Goal: Information Seeking & Learning: Learn about a topic

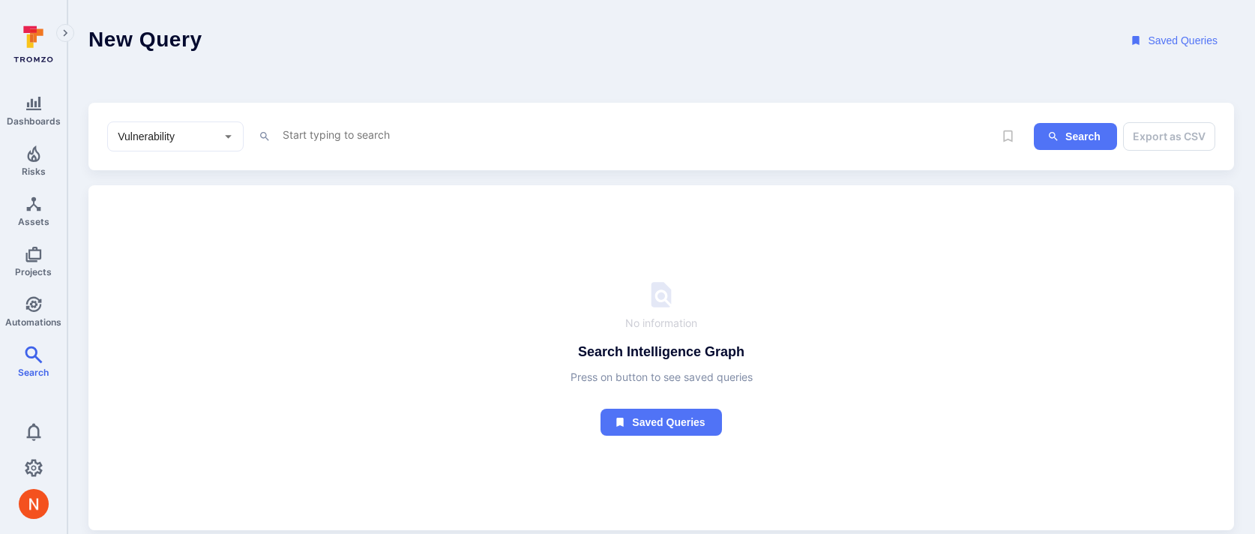
click at [333, 127] on textarea "Intelligence Graph search area" at bounding box center [637, 134] width 712 height 19
paste textarea "fin_0CMm1RHvOJ6iLh07"
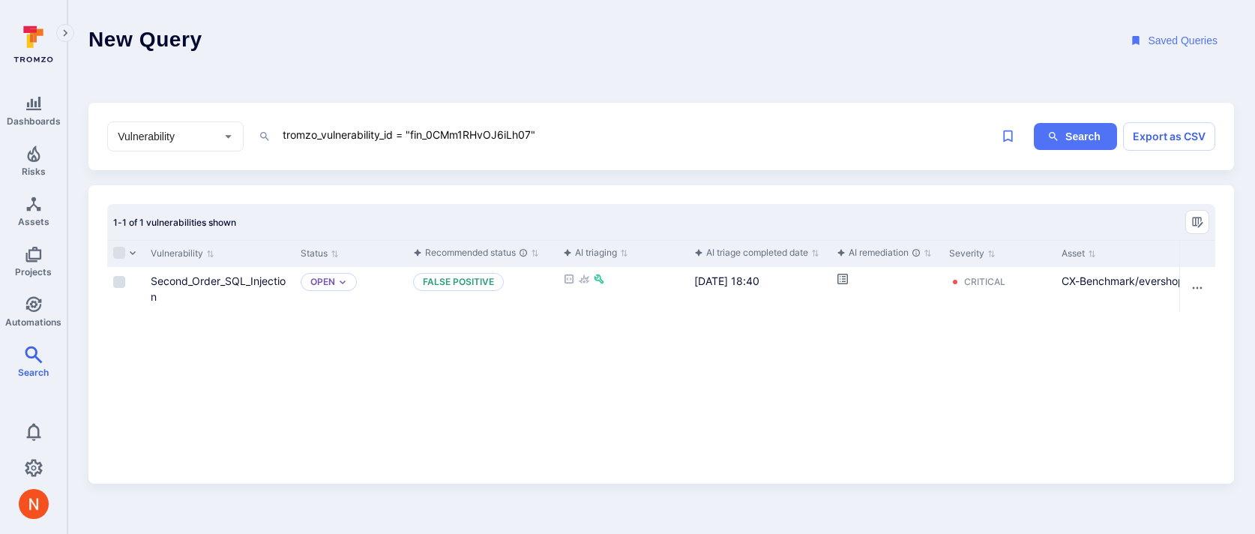
click at [508, 125] on textarea "tromzo_vulnerability_id = "fin_0CMm1RHvOJ6iLh07"" at bounding box center [637, 134] width 712 height 19
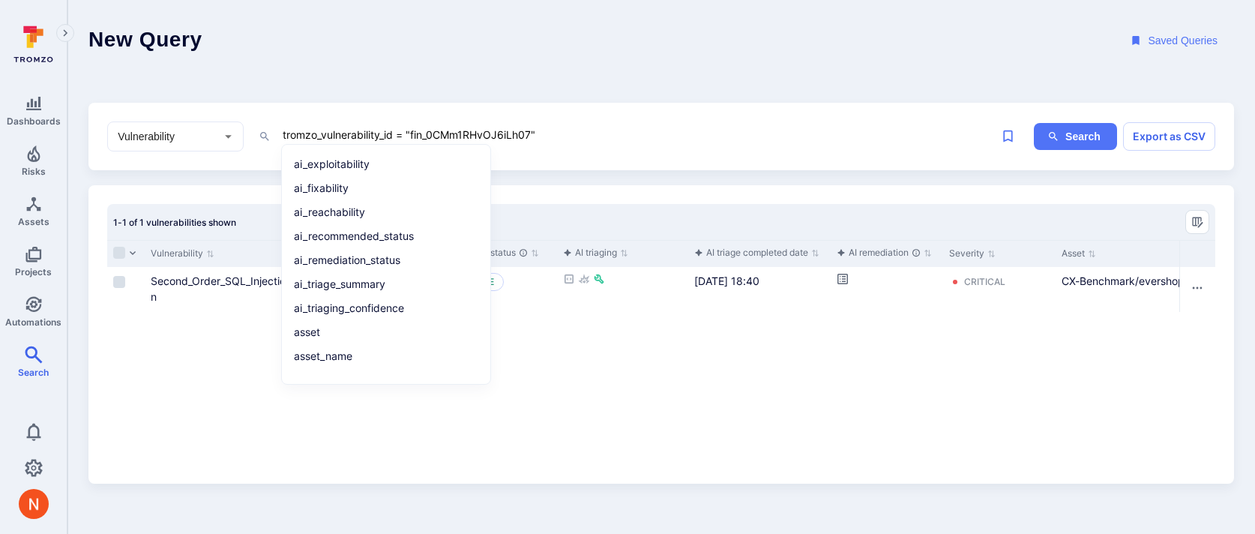
click at [508, 125] on textarea "tromzo_vulnerability_id = "fin_0CMm1RHvOJ6iLh07"" at bounding box center [637, 134] width 712 height 19
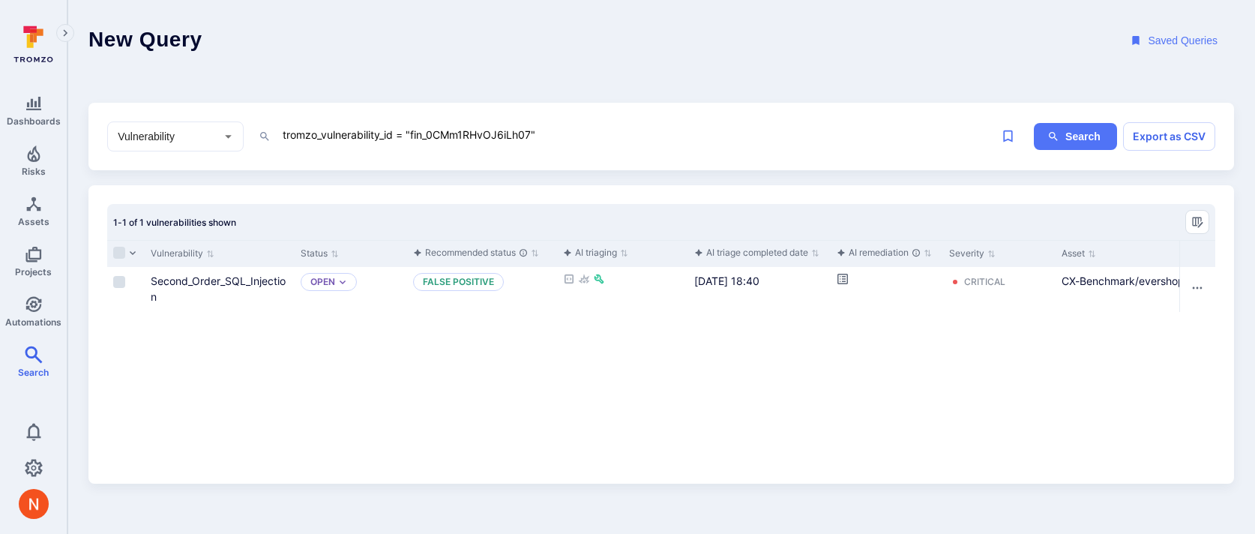
click at [508, 125] on textarea "tromzo_vulnerability_id = "fin_0CMm1RHvOJ6iLh07"" at bounding box center [637, 134] width 712 height 19
type textarea "ai_tri"
click at [133, 386] on div "Vulnerability Status Recommended status AI triaging AI triage completed date AI…" at bounding box center [661, 352] width 1108 height 225
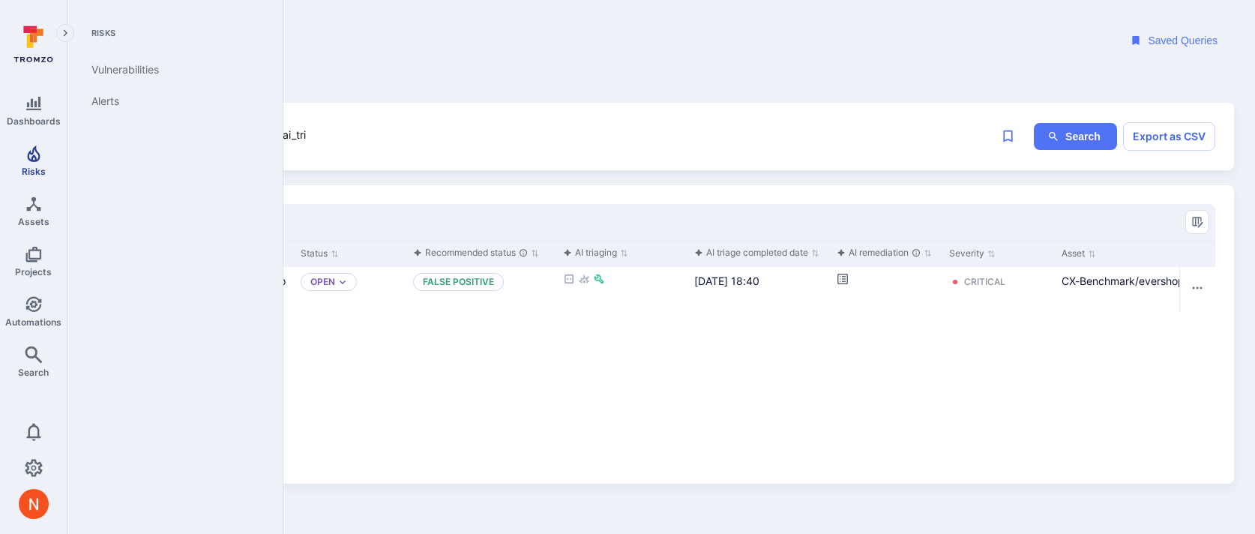
click at [40, 172] on span "Risks" at bounding box center [34, 171] width 24 height 11
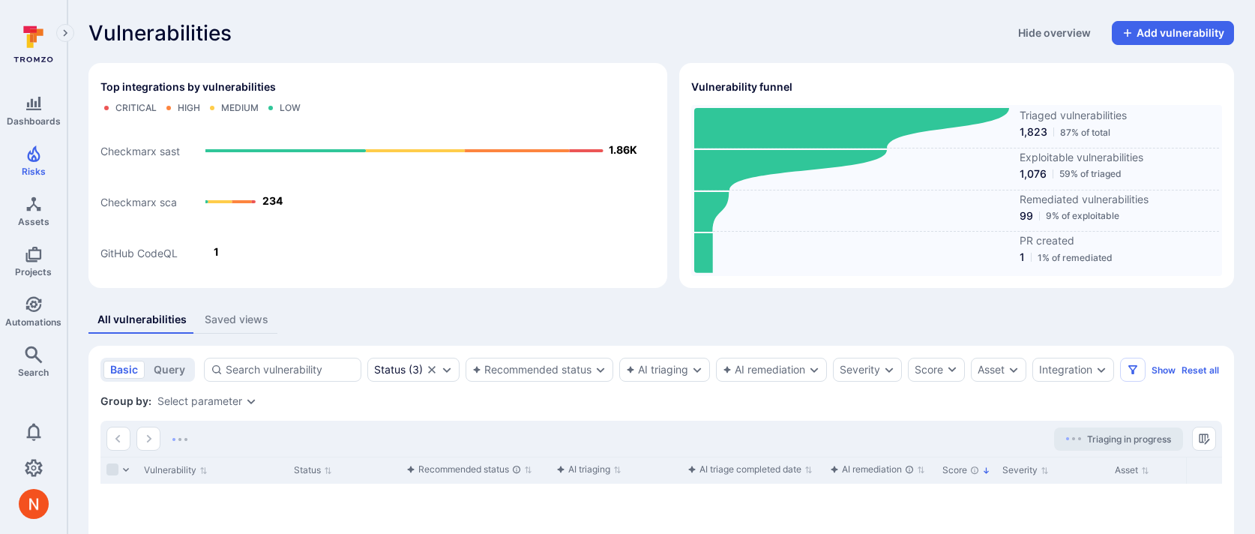
scroll to position [123, 0]
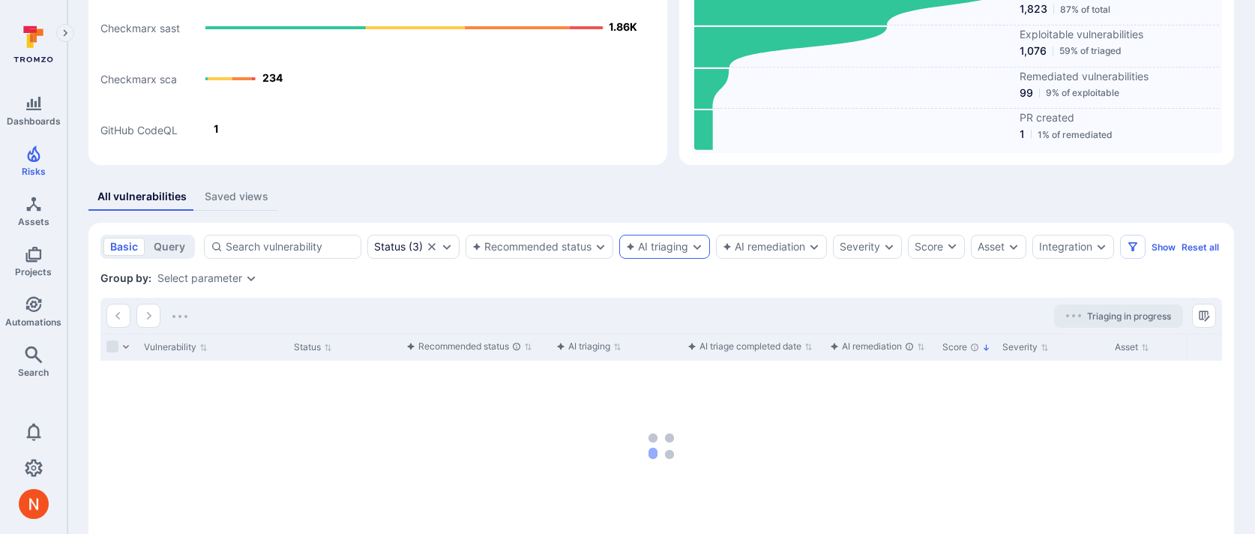
click at [677, 239] on div "AI triaging" at bounding box center [664, 247] width 91 height 24
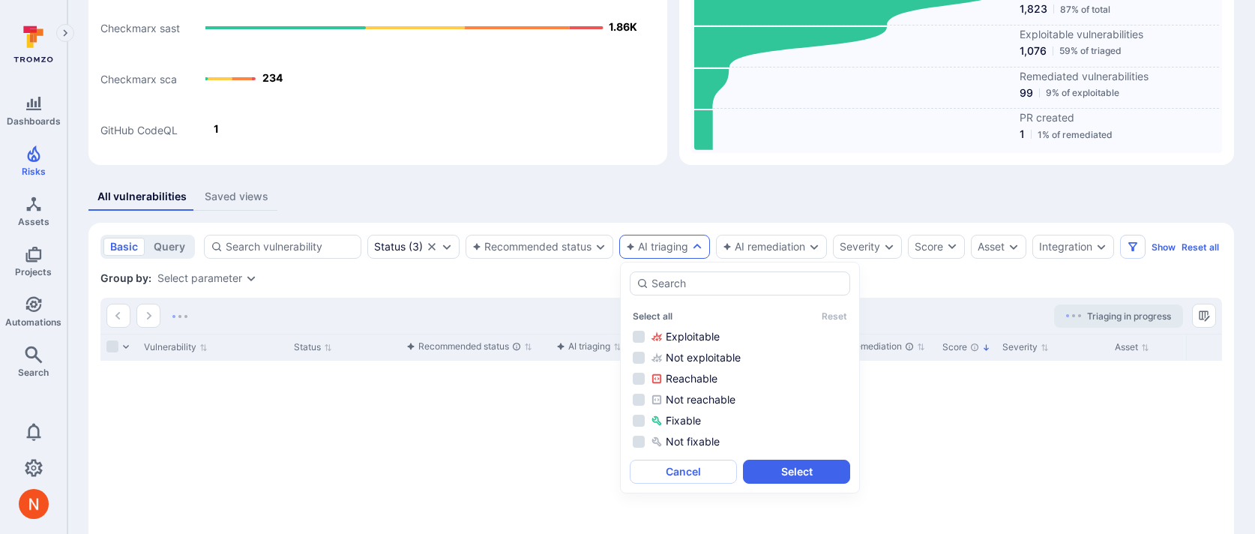
click at [659, 201] on div "All vulnerabilities Saved views" at bounding box center [660, 197] width 1145 height 28
click at [574, 256] on div "Recommended status" at bounding box center [539, 247] width 148 height 24
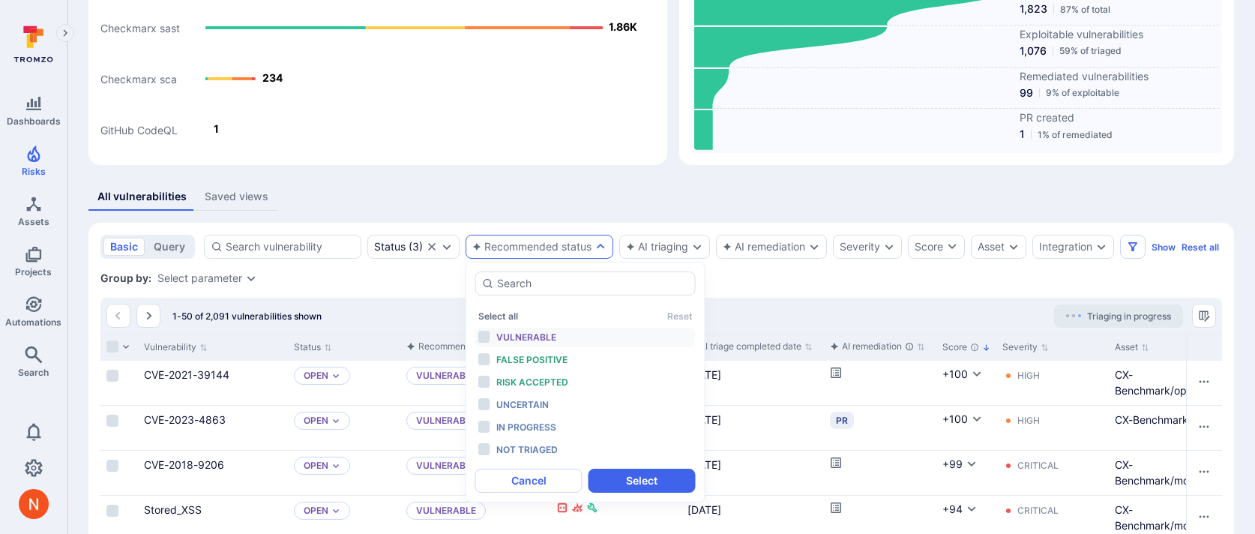
click at [553, 335] on span "Vulnerable" at bounding box center [526, 336] width 60 height 11
click at [554, 358] on span "False positive" at bounding box center [531, 359] width 71 height 11
click at [551, 385] on span "Risk accepted" at bounding box center [532, 381] width 72 height 11
click at [635, 486] on button "Select" at bounding box center [641, 480] width 107 height 24
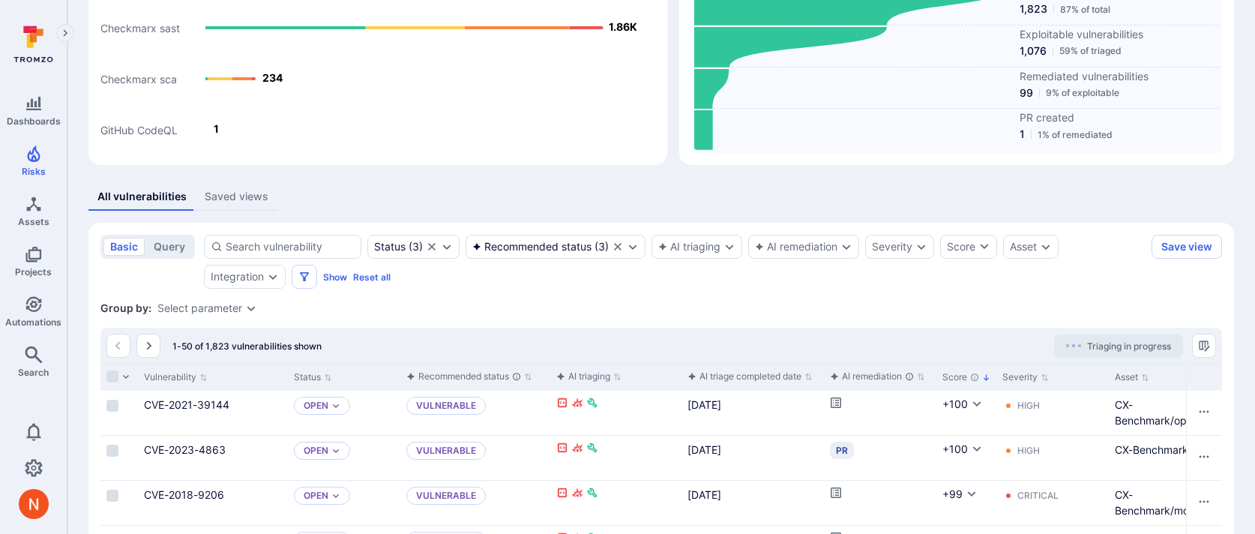
scroll to position [130, 0]
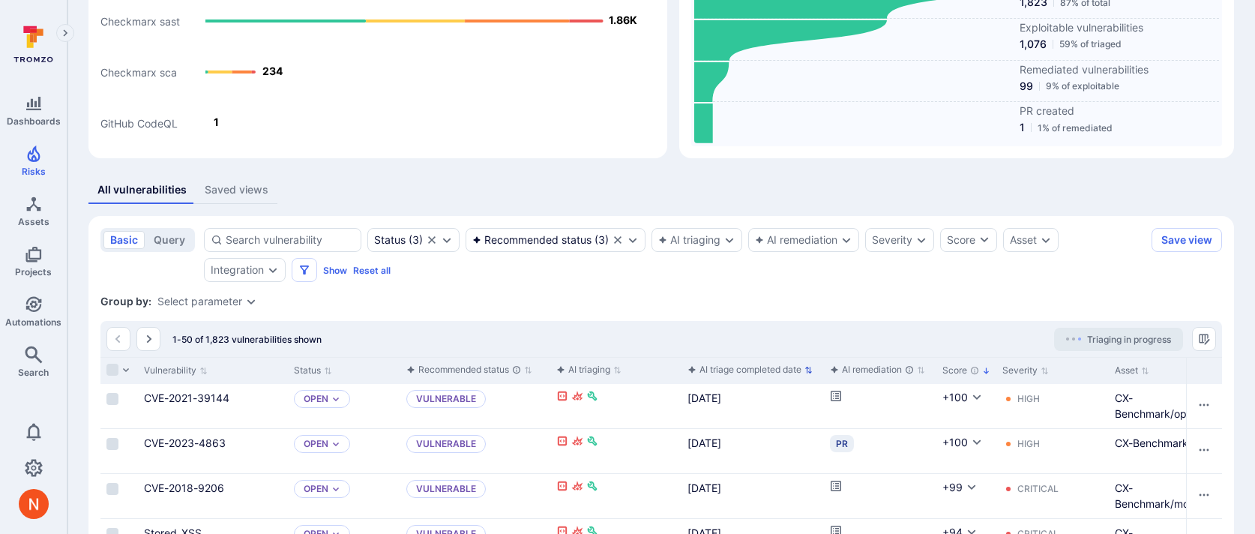
click at [771, 370] on div "AI triage completed date" at bounding box center [744, 369] width 114 height 15
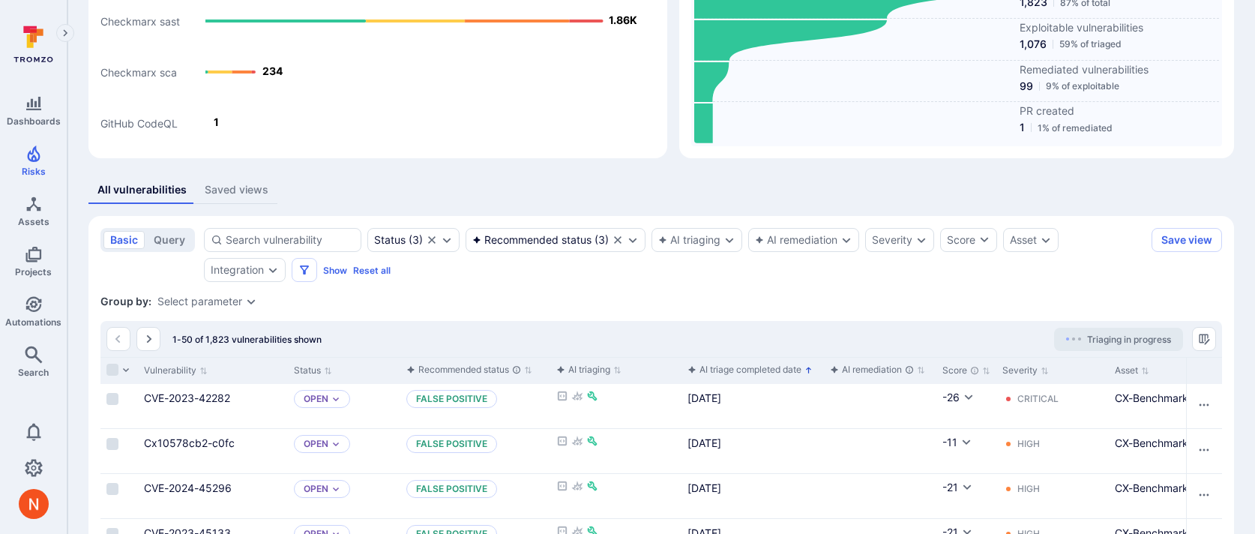
click at [756, 366] on div "AI triage completed date" at bounding box center [744, 369] width 114 height 15
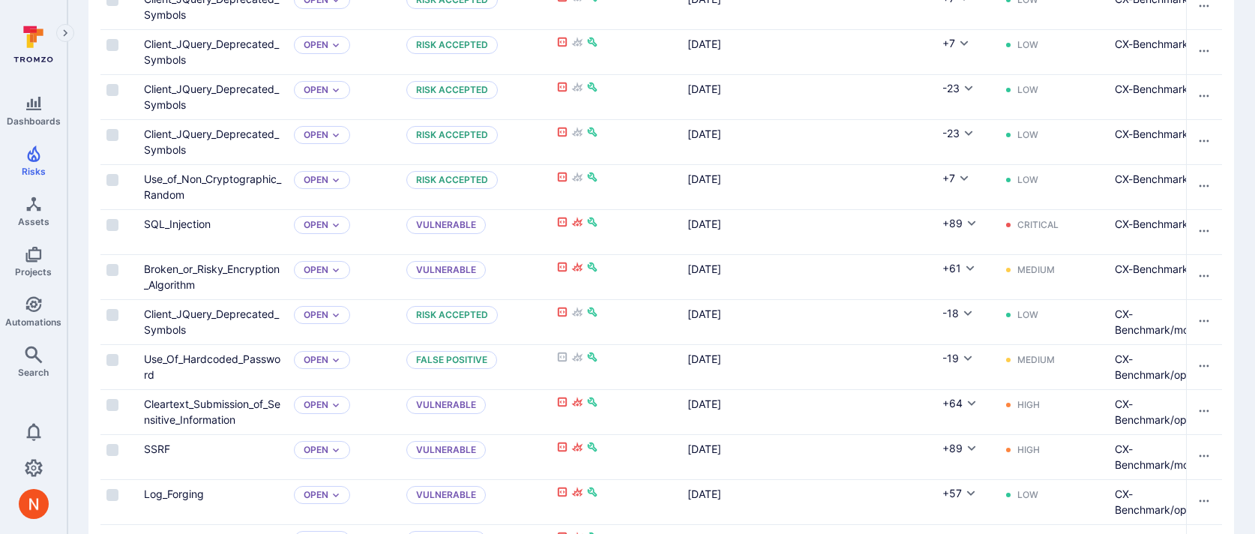
scroll to position [2292, 0]
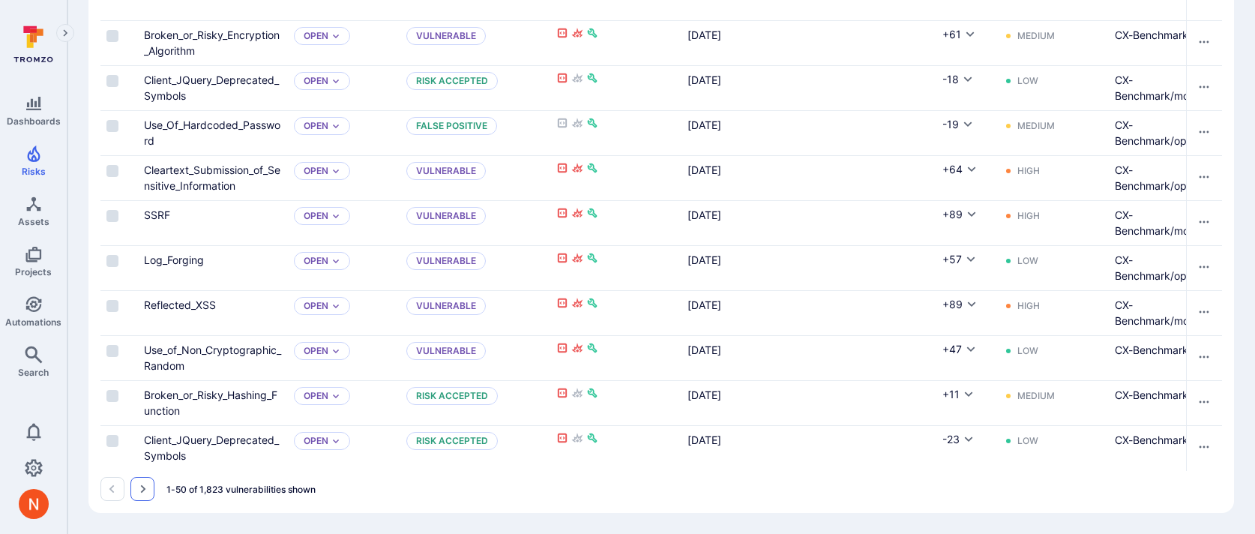
click at [148, 480] on button "Go to the next page" at bounding box center [142, 489] width 24 height 24
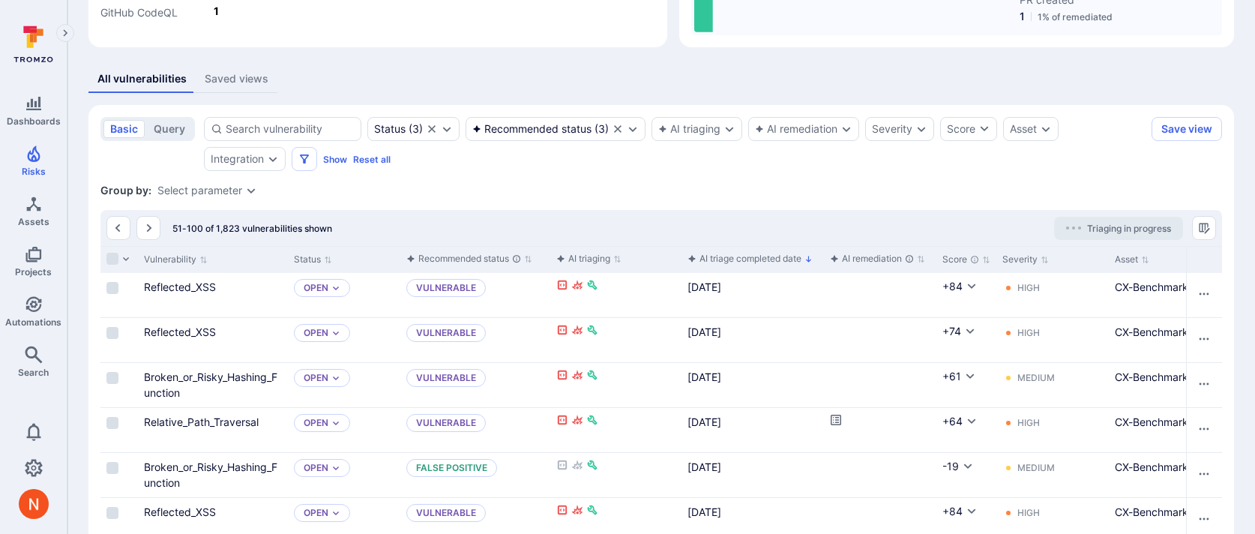
scroll to position [2291, 0]
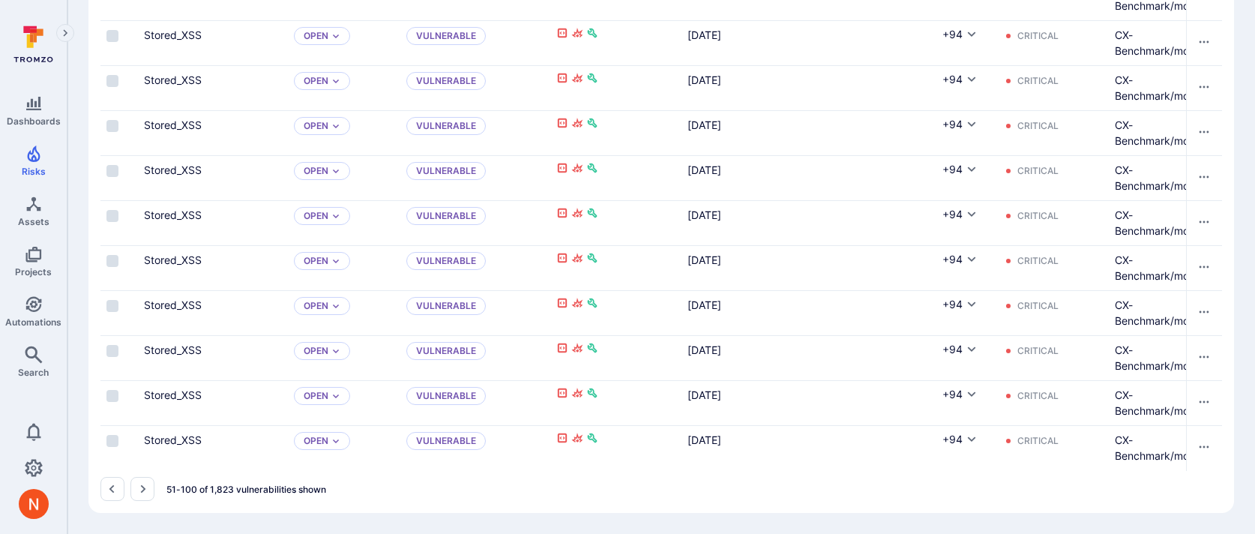
click at [139, 494] on icon "Go to the next page" at bounding box center [142, 489] width 12 height 12
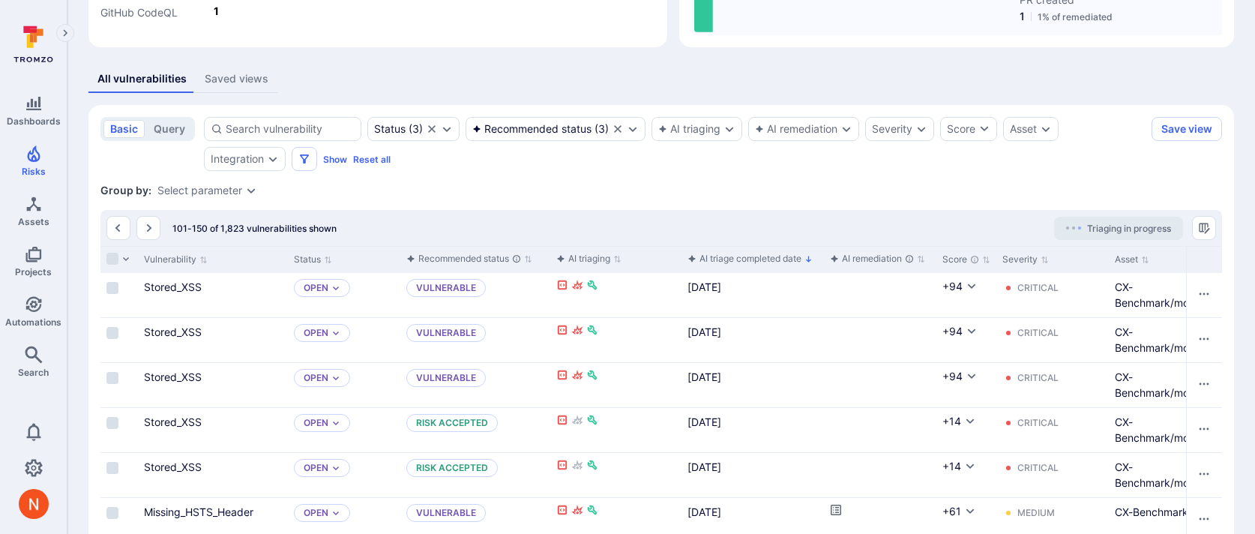
scroll to position [2291, 0]
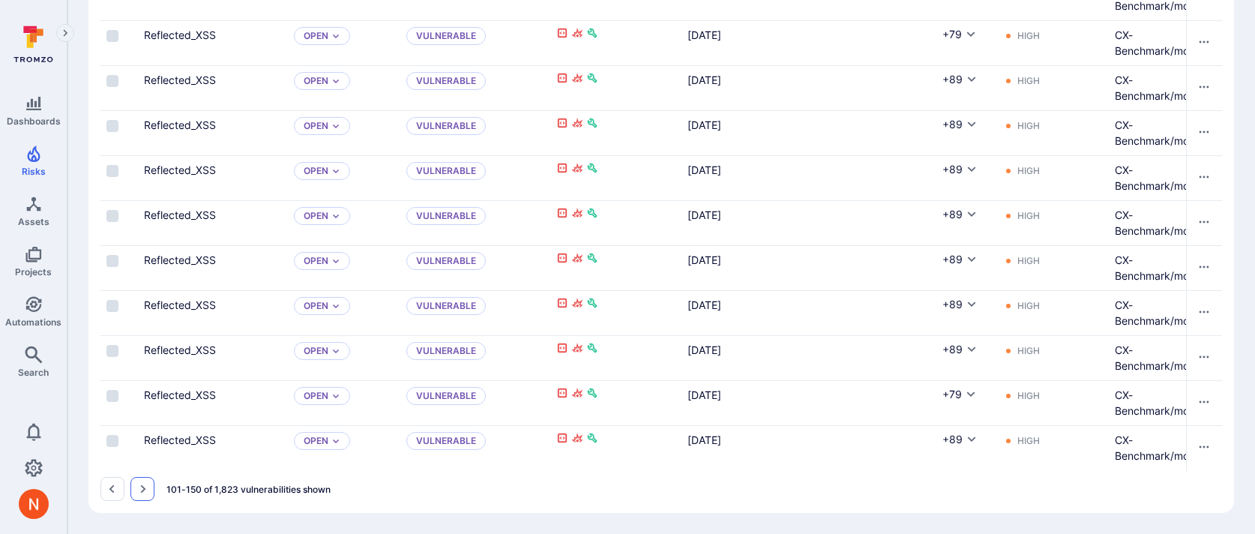
click at [145, 486] on icon "Go to the next page" at bounding box center [142, 489] width 12 height 12
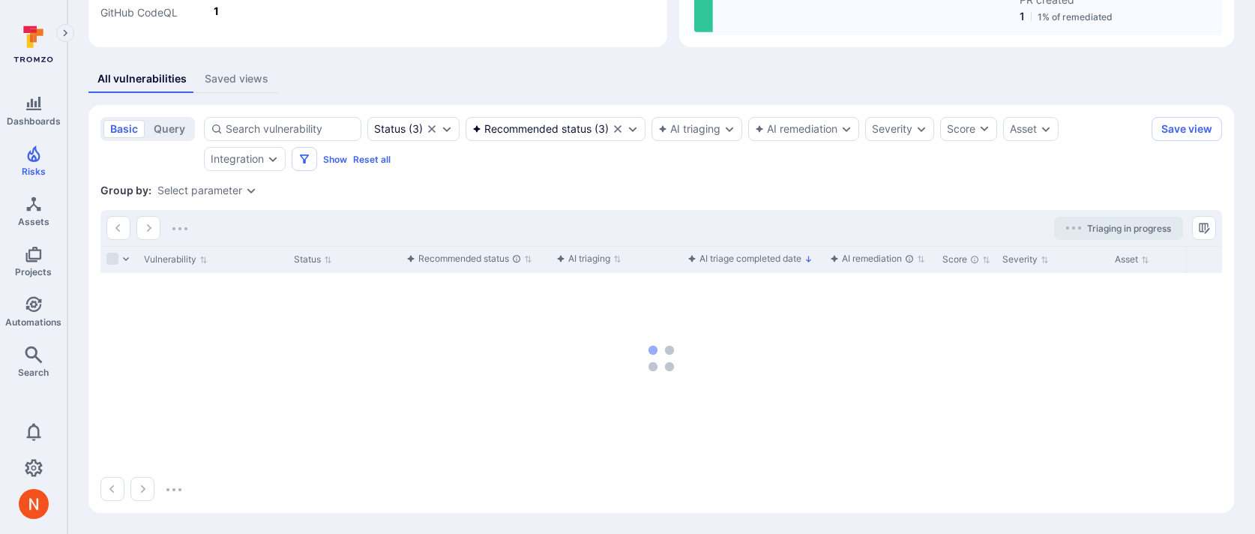
scroll to position [241, 0]
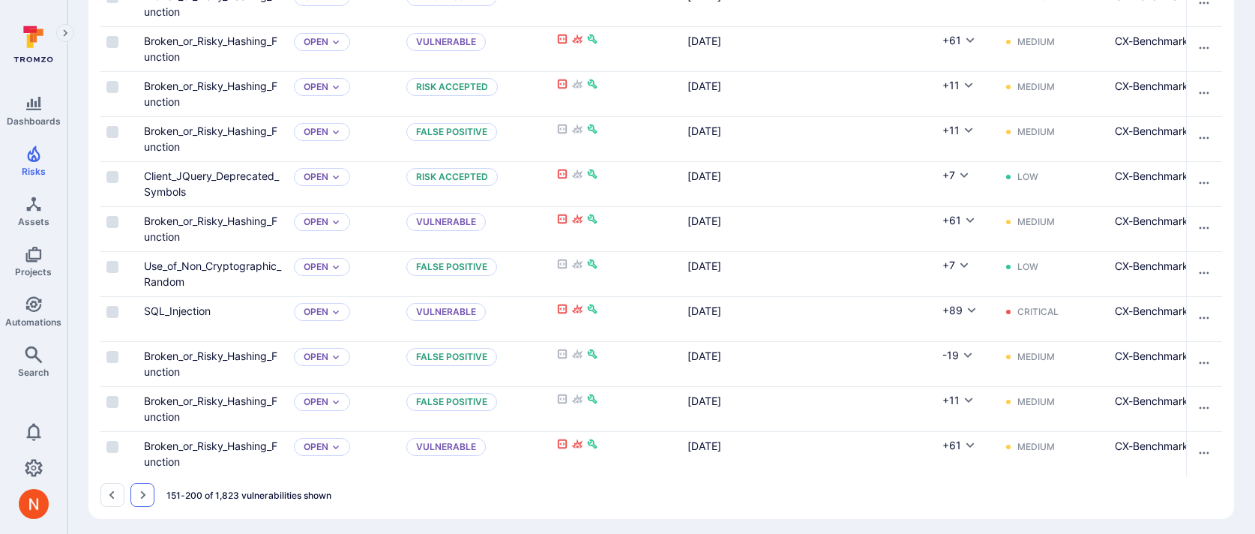
click at [145, 486] on button "Go to the next page" at bounding box center [142, 495] width 24 height 24
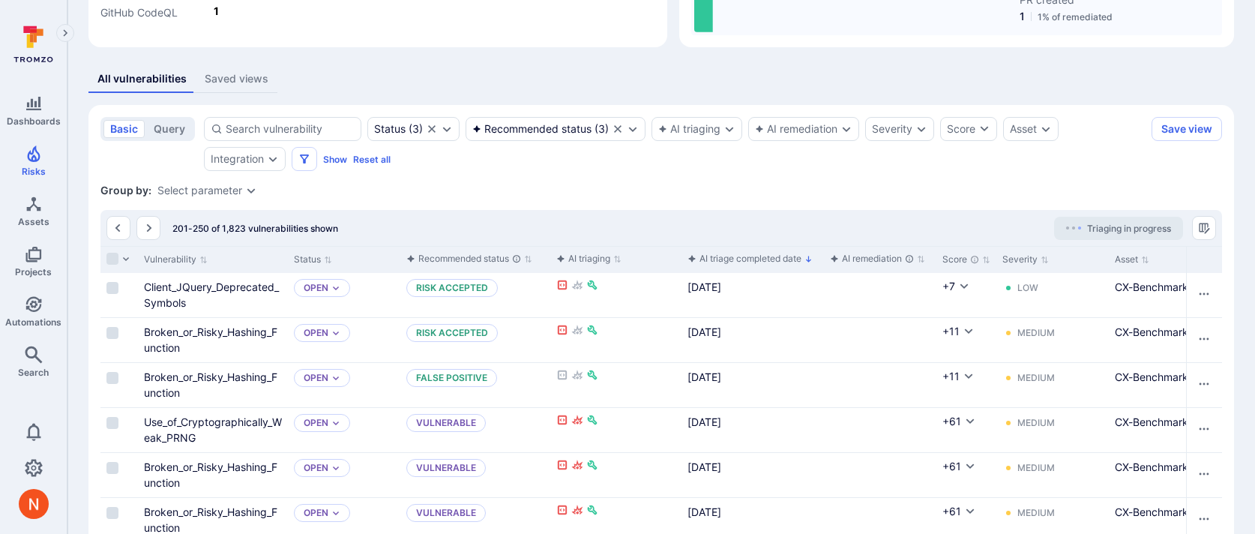
scroll to position [2285, 0]
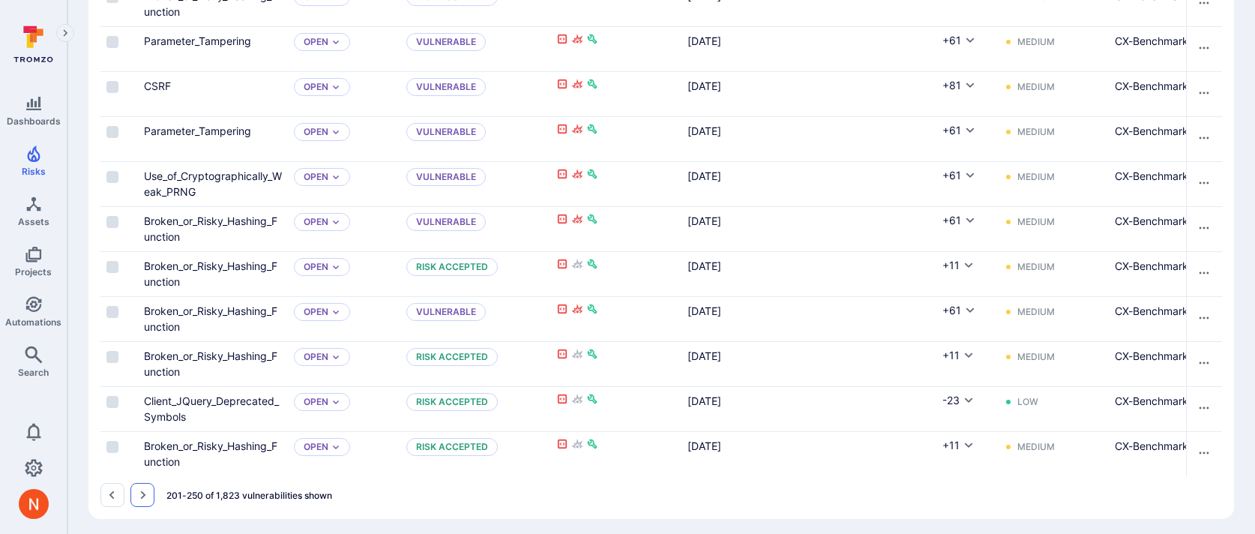
click at [148, 495] on button "Go to the next page" at bounding box center [142, 495] width 24 height 24
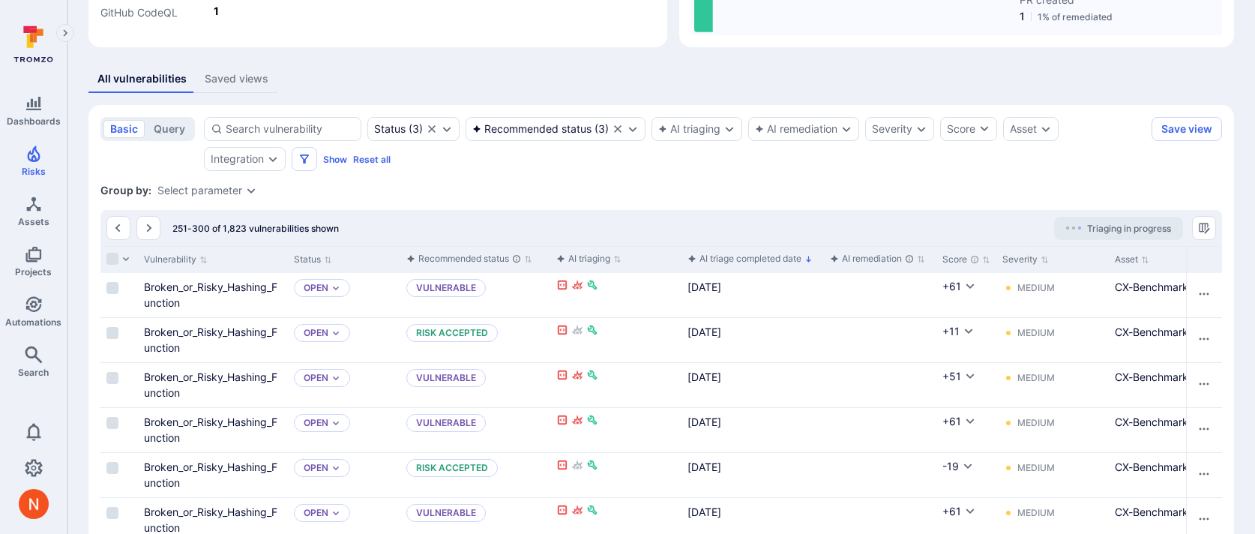
scroll to position [2285, 0]
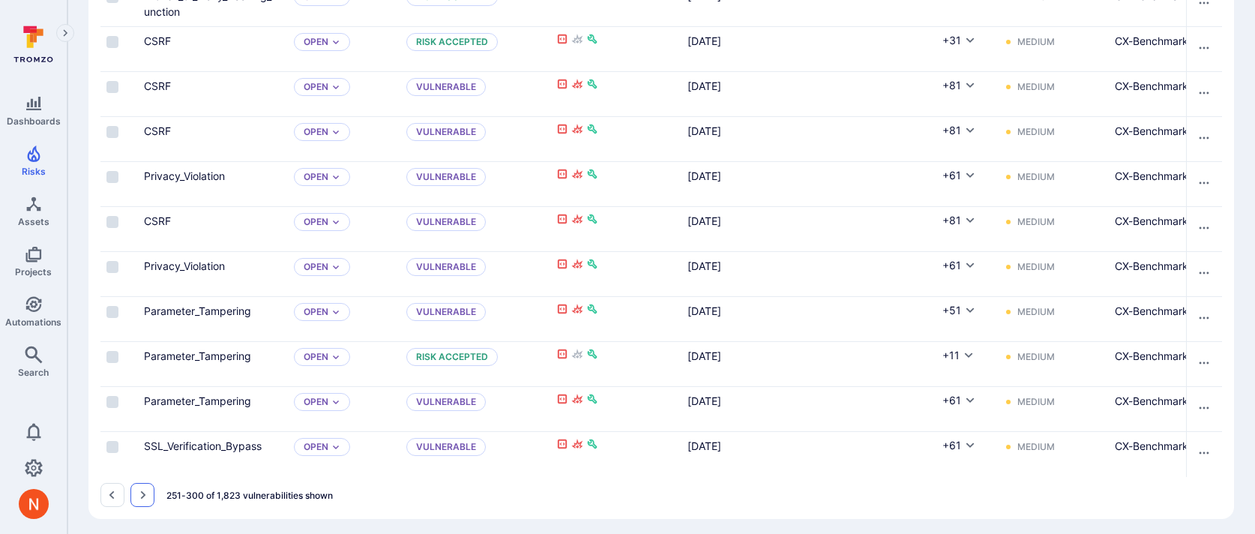
click at [143, 499] on icon "Go to the next page" at bounding box center [142, 495] width 12 height 12
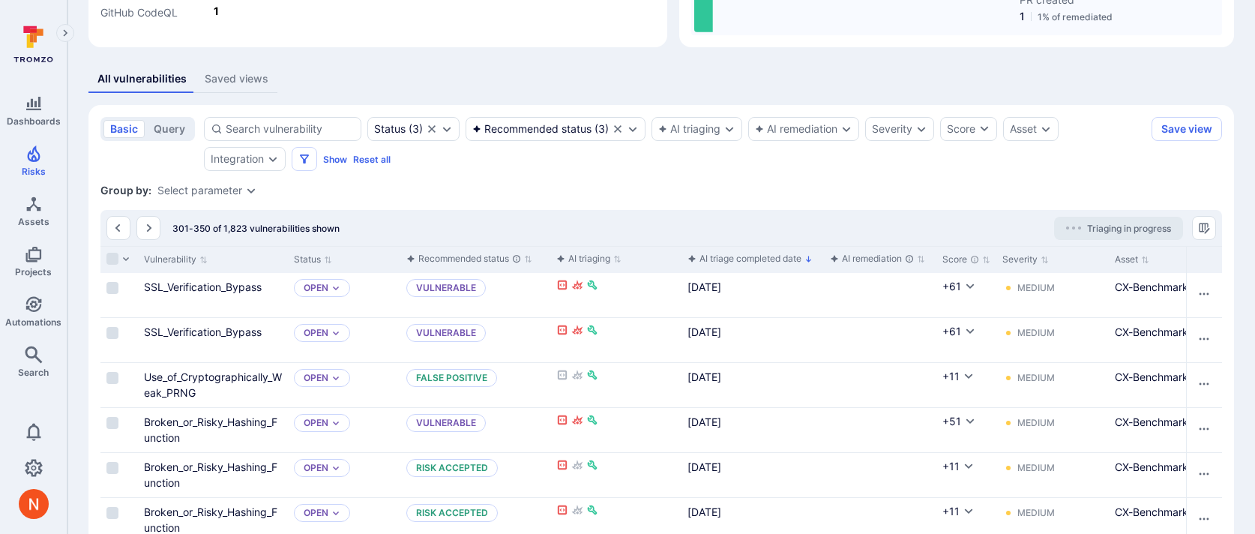
scroll to position [2285, 0]
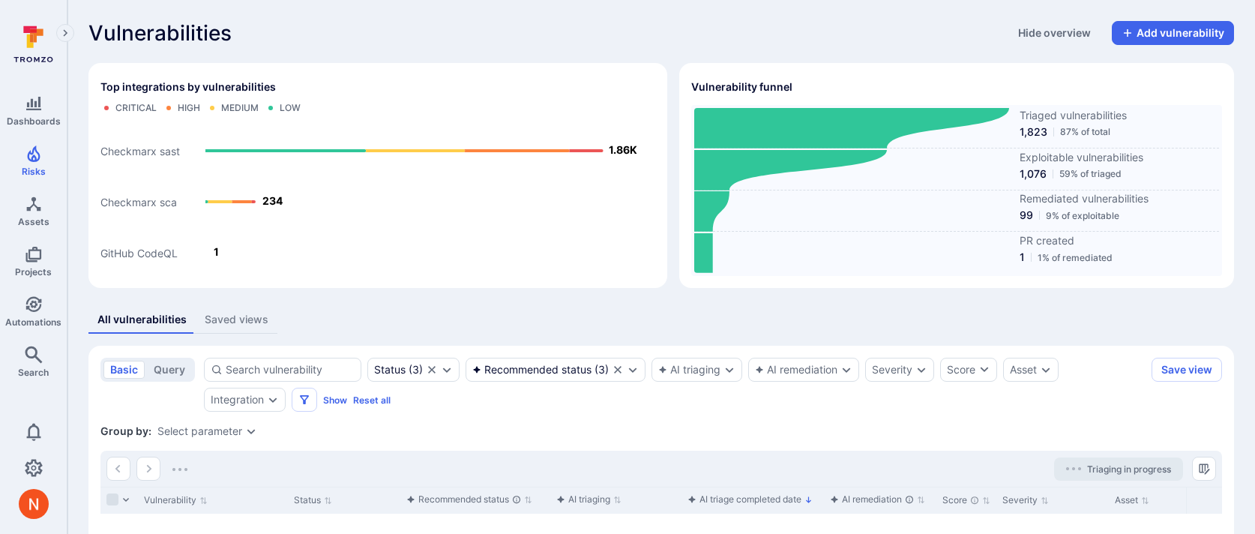
scroll to position [241, 0]
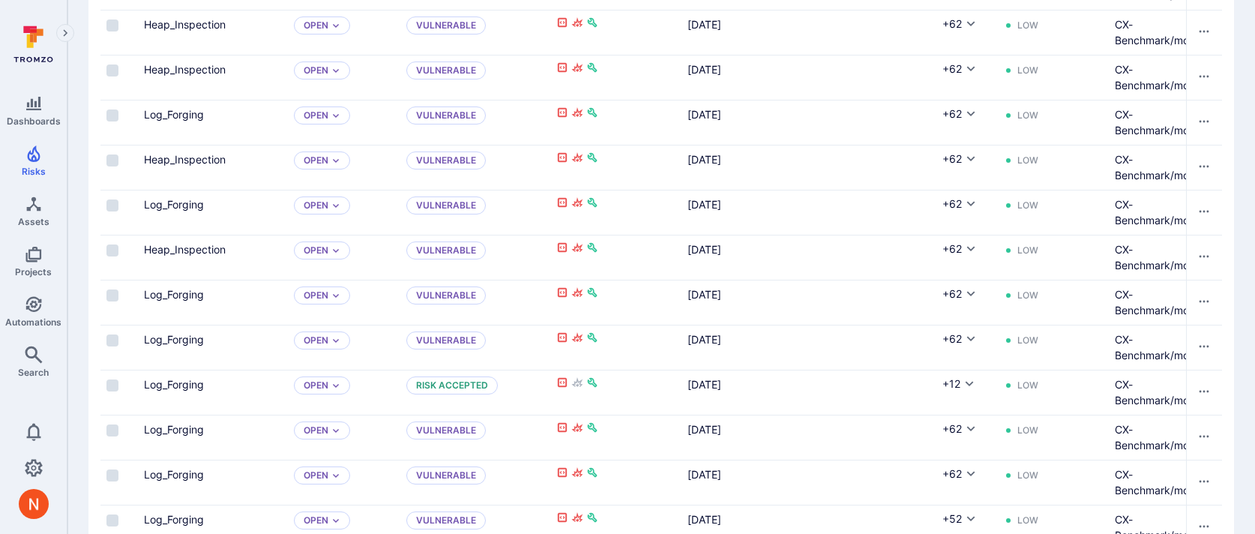
scroll to position [2291, 0]
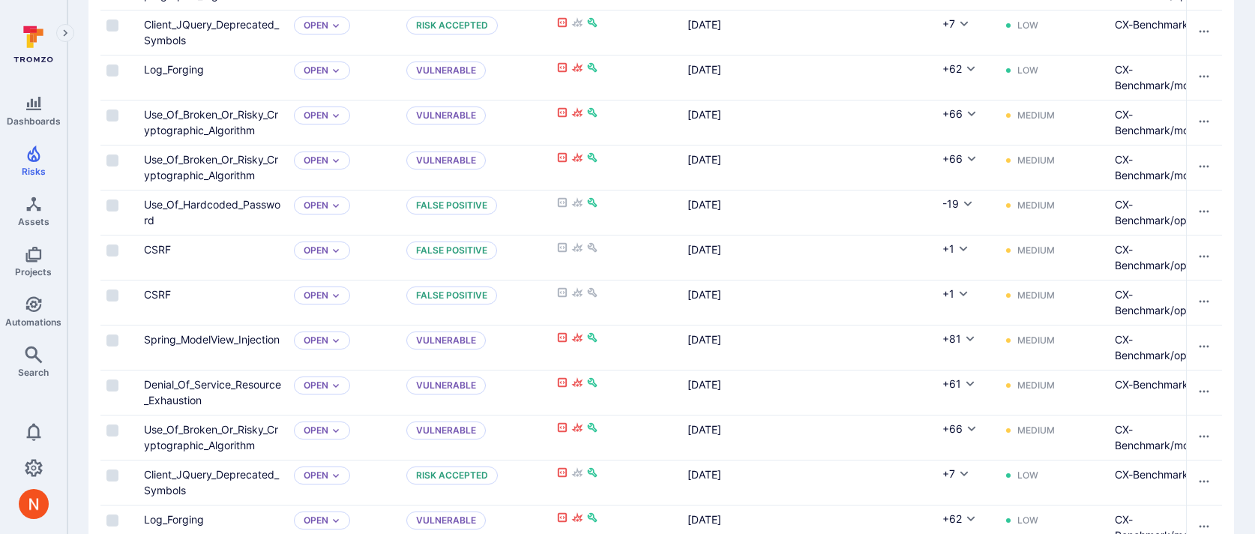
scroll to position [2291, 0]
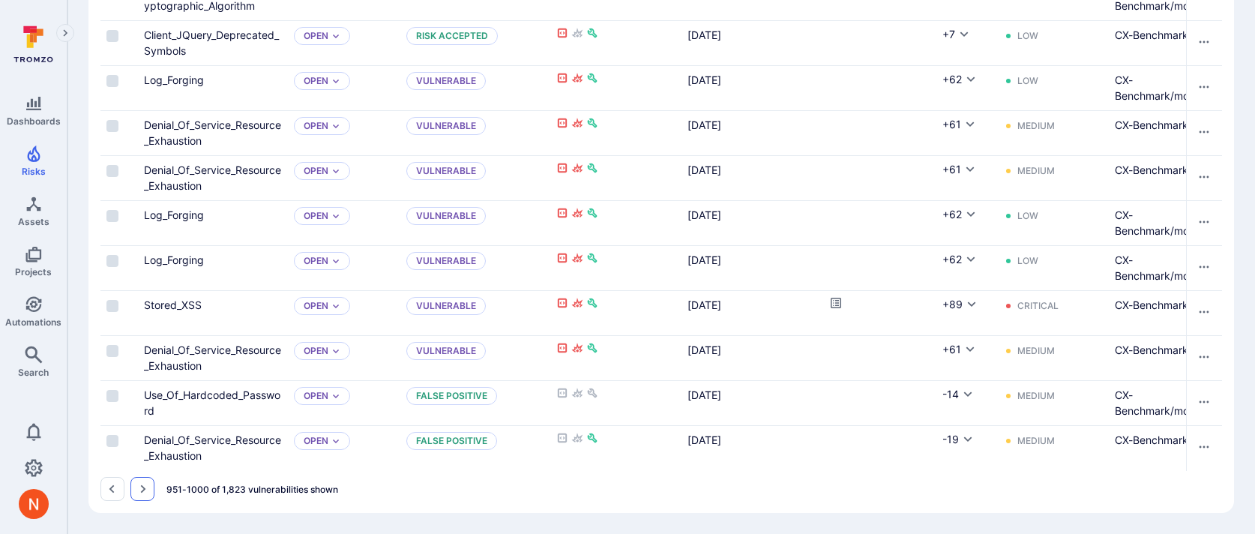
click at [139, 488] on icon "Go to the next page" at bounding box center [142, 489] width 12 height 12
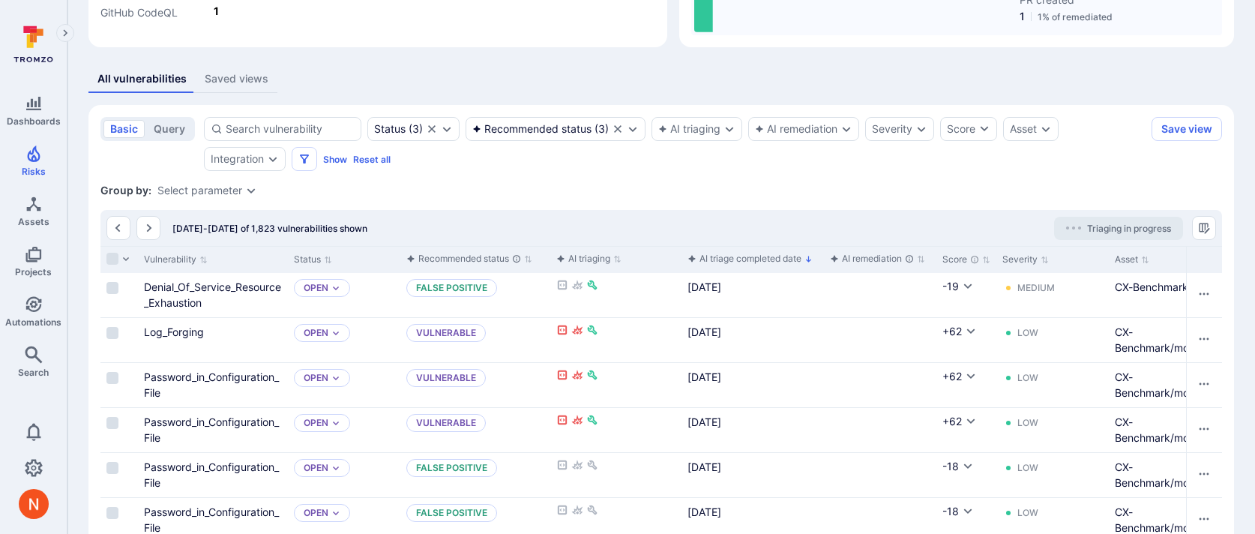
scroll to position [2291, 0]
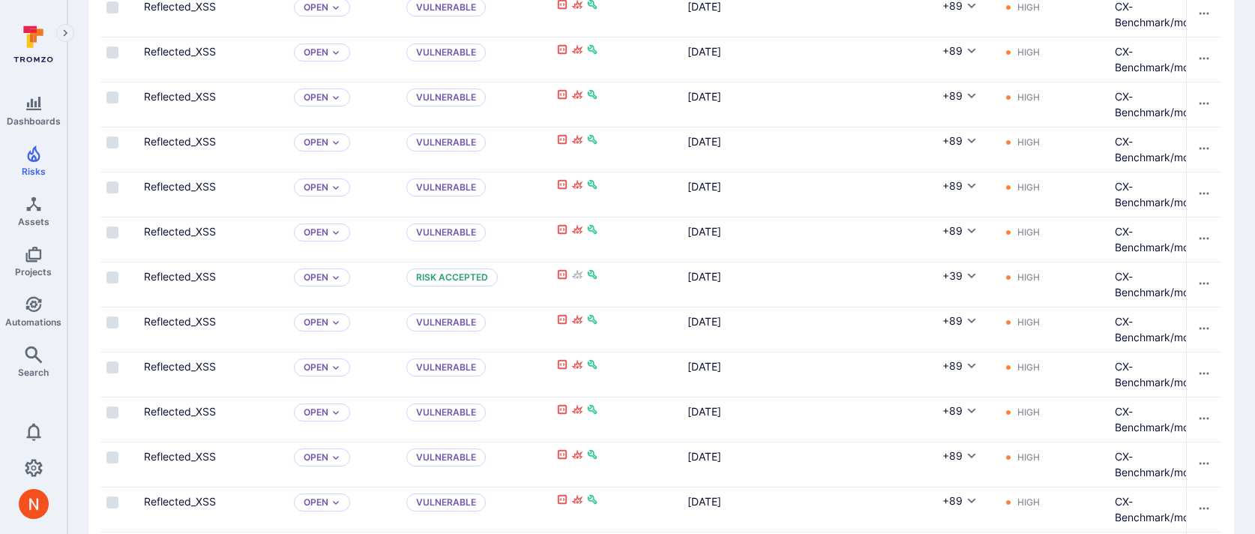
scroll to position [2291, 0]
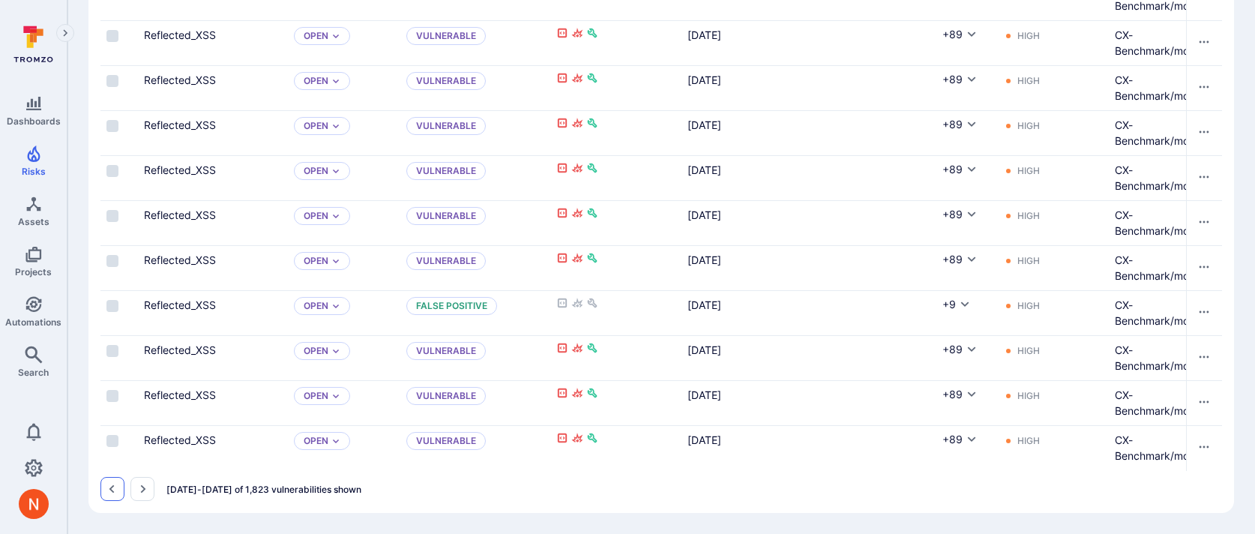
click at [116, 486] on icon "Go to the previous page" at bounding box center [112, 489] width 12 height 12
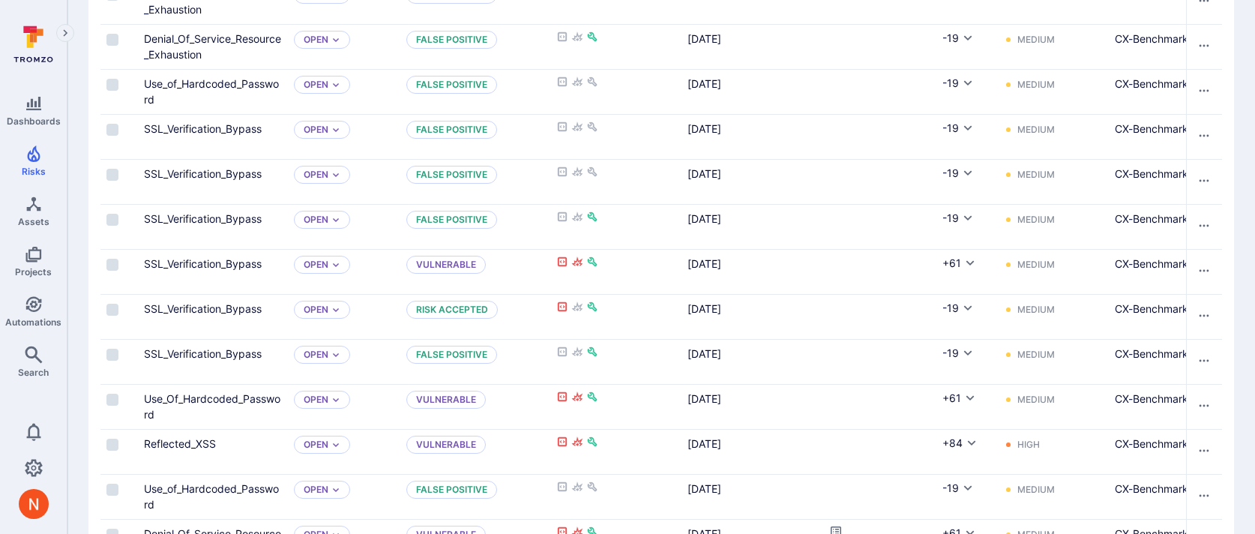
scroll to position [2291, 0]
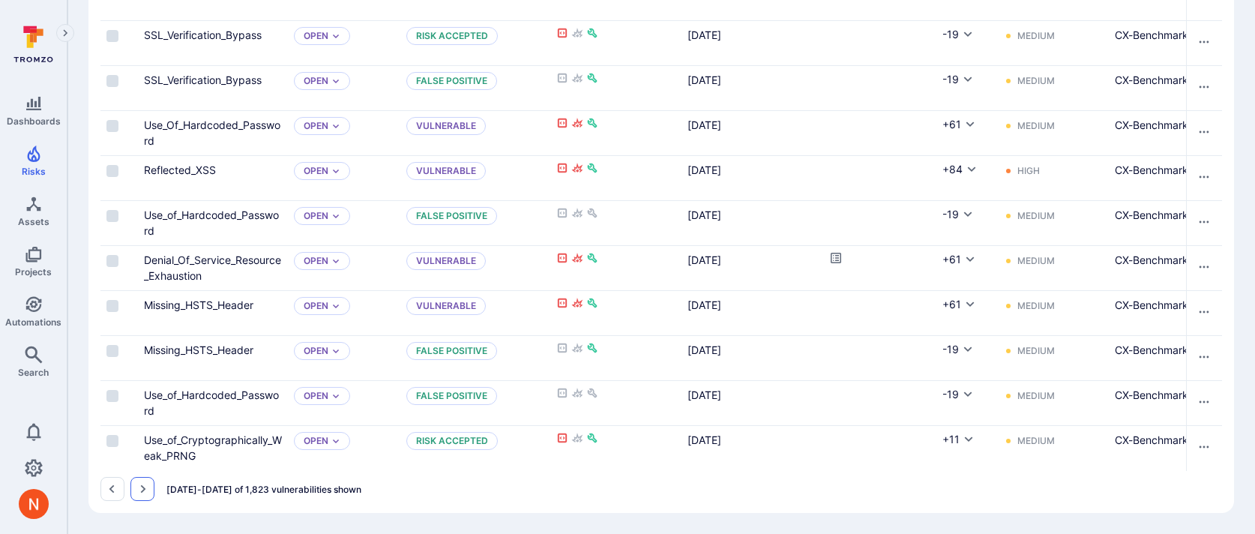
click at [144, 489] on icon "Go to the next page" at bounding box center [143, 489] width 5 height 8
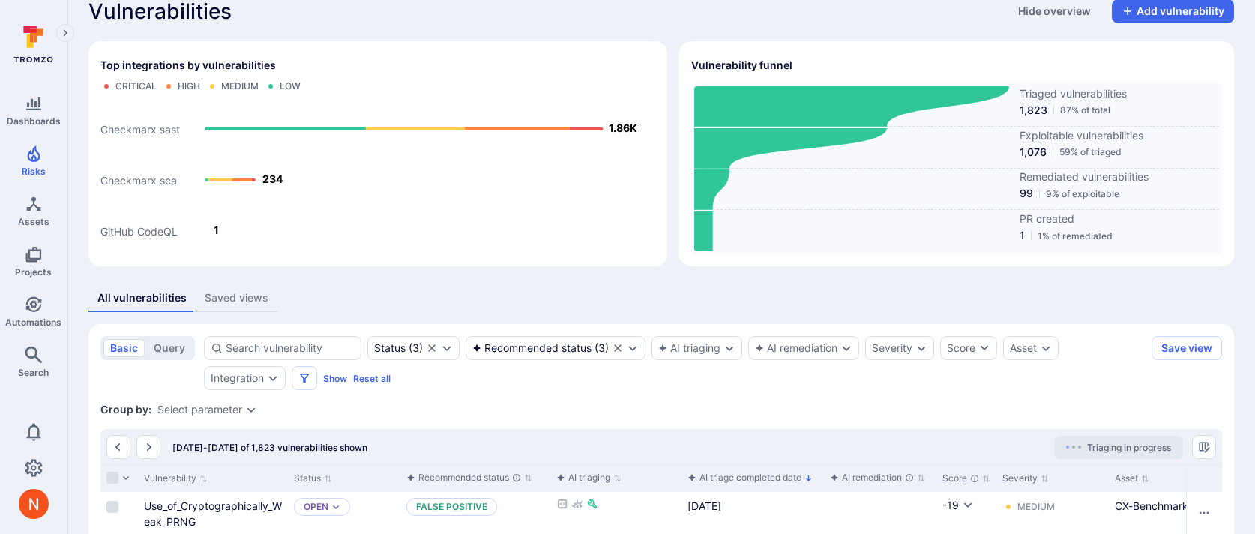
scroll to position [27, 0]
